Goal: Transaction & Acquisition: Book appointment/travel/reservation

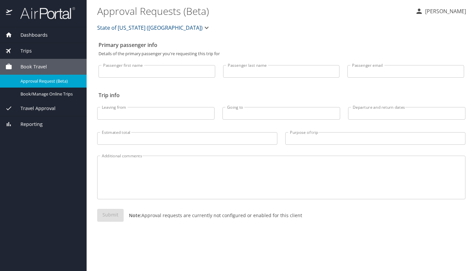
click at [24, 50] on span "Trips" at bounding box center [22, 50] width 20 height 7
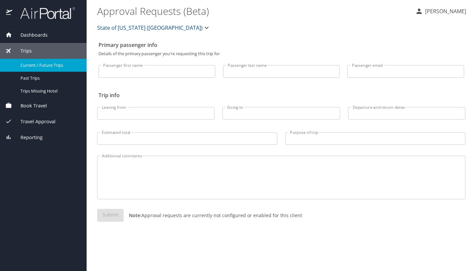
click at [29, 65] on span "Current / Future Trips" at bounding box center [49, 65] width 58 height 6
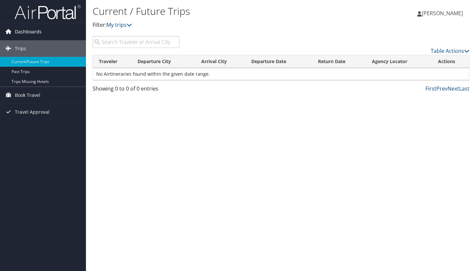
click at [31, 33] on span "Dashboards" at bounding box center [28, 31] width 27 height 17
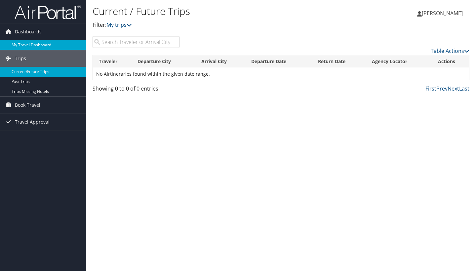
click at [30, 44] on link "My Travel Dashboard" at bounding box center [43, 45] width 86 height 10
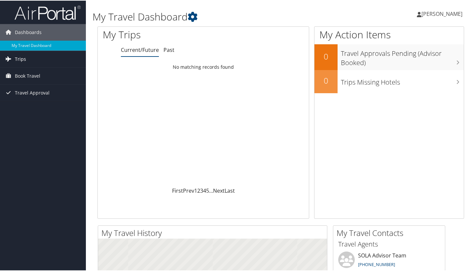
click at [15, 60] on span "Trips" at bounding box center [20, 58] width 11 height 17
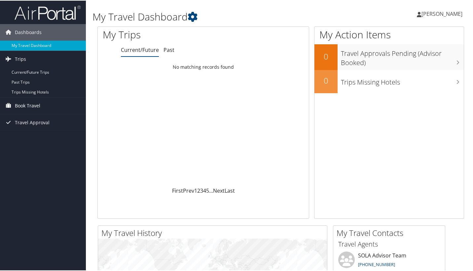
click at [22, 104] on span "Book Travel" at bounding box center [27, 105] width 25 height 17
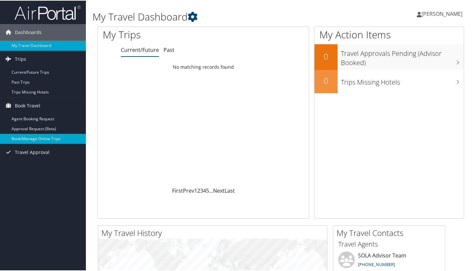
click at [24, 138] on link "Book/Manage Online Trips" at bounding box center [43, 138] width 86 height 10
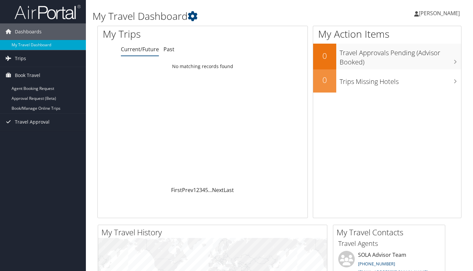
click at [36, 110] on link "Book/Manage Online Trips" at bounding box center [43, 108] width 86 height 10
